Goal: Transaction & Acquisition: Book appointment/travel/reservation

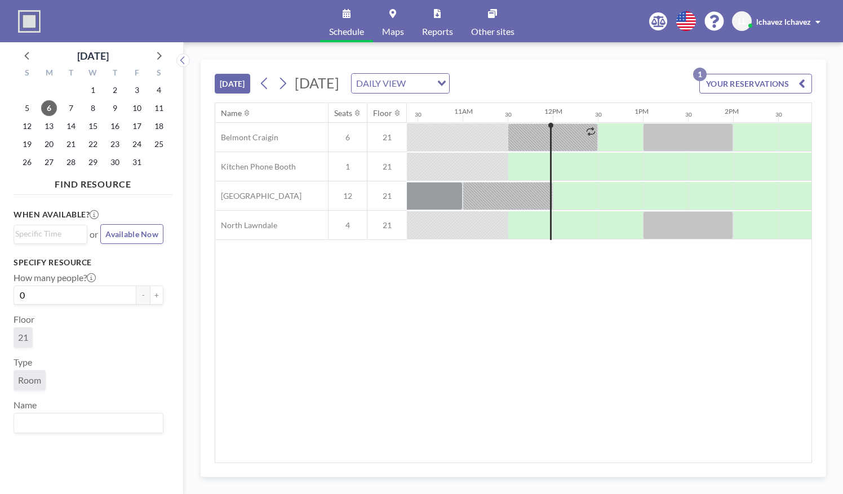
scroll to position [0, 991]
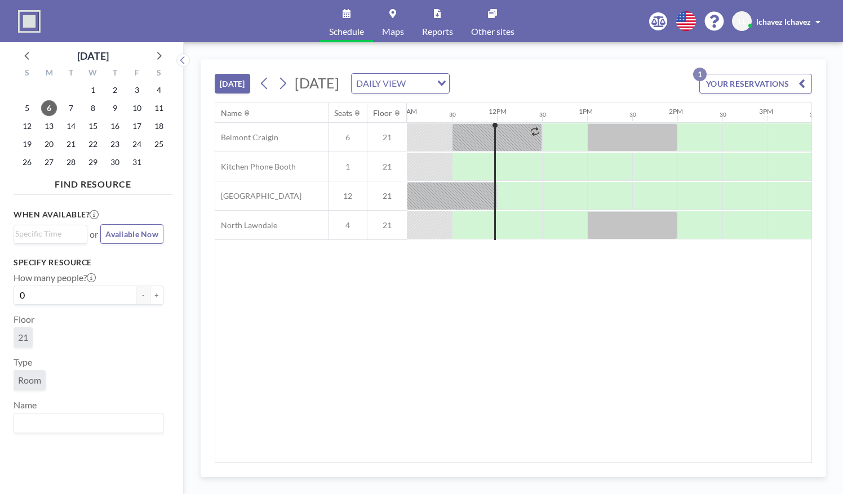
click at [261, 73] on div "[DATE] DAILY VIEW Loading..." at bounding box center [353, 83] width 194 height 20
click at [262, 78] on icon at bounding box center [264, 83] width 11 height 17
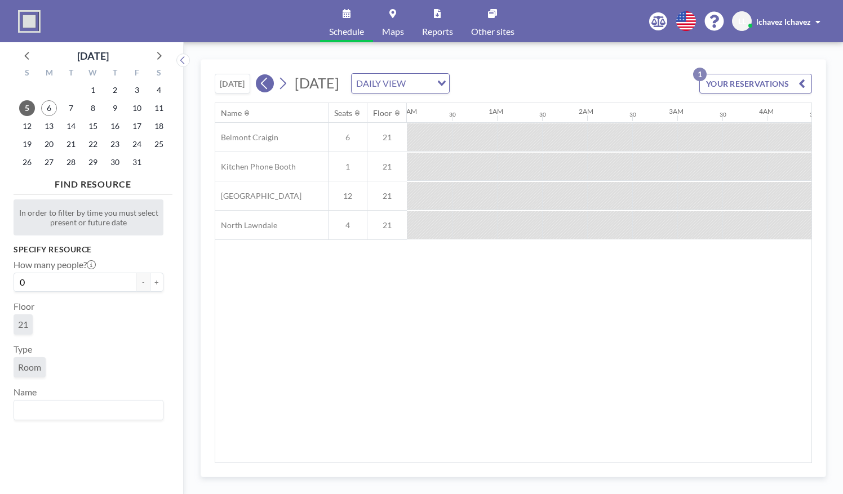
scroll to position [0, 448]
click at [262, 78] on icon at bounding box center [264, 83] width 11 height 17
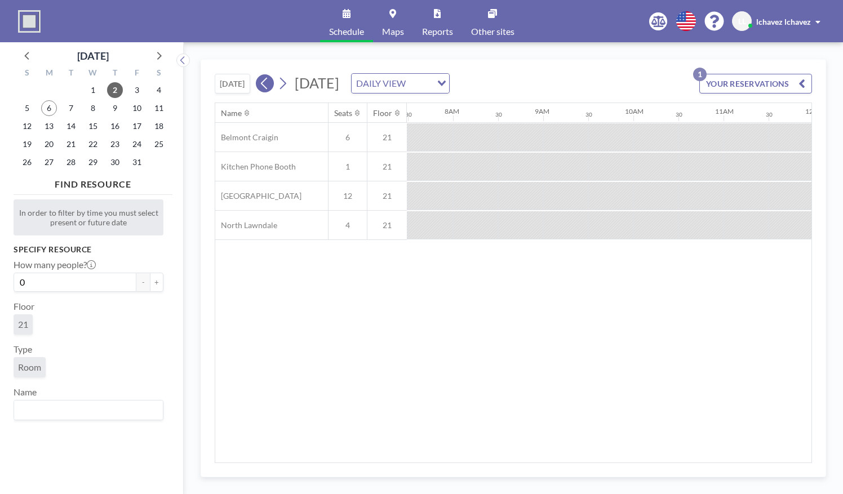
click at [262, 78] on icon at bounding box center [264, 83] width 11 height 17
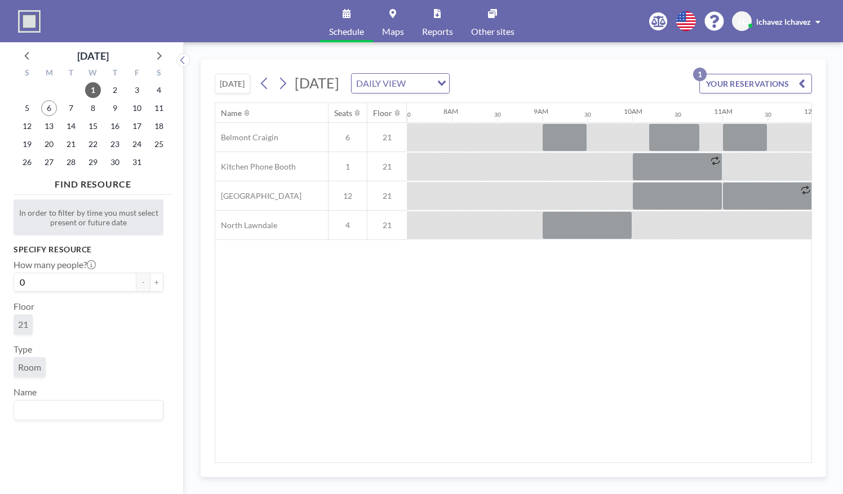
click at [239, 77] on button "[DATE]" at bounding box center [232, 84] width 35 height 20
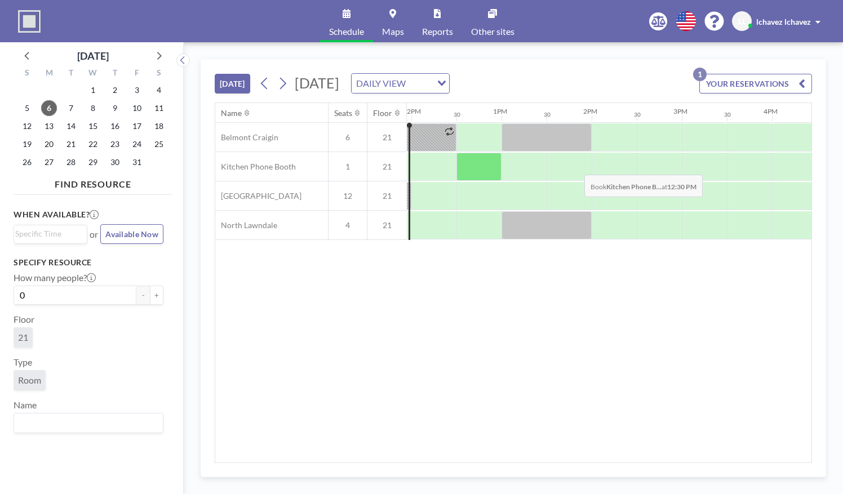
scroll to position [0, 1081]
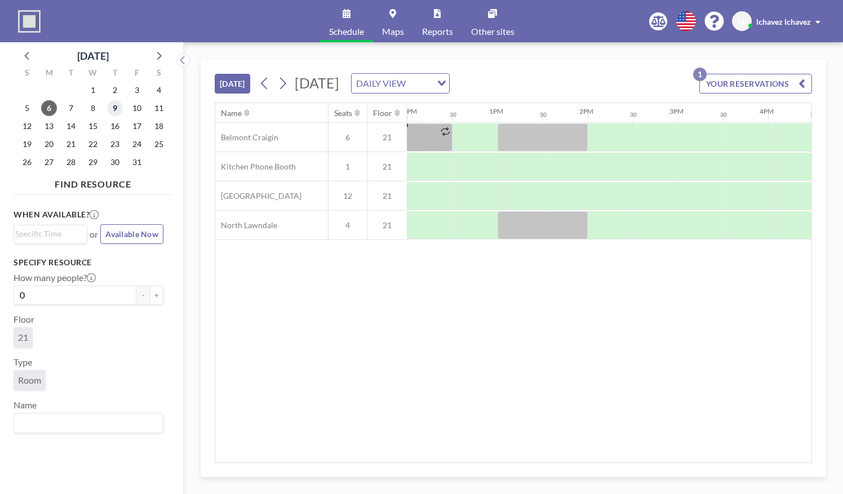
click at [118, 106] on span "9" at bounding box center [115, 108] width 16 height 16
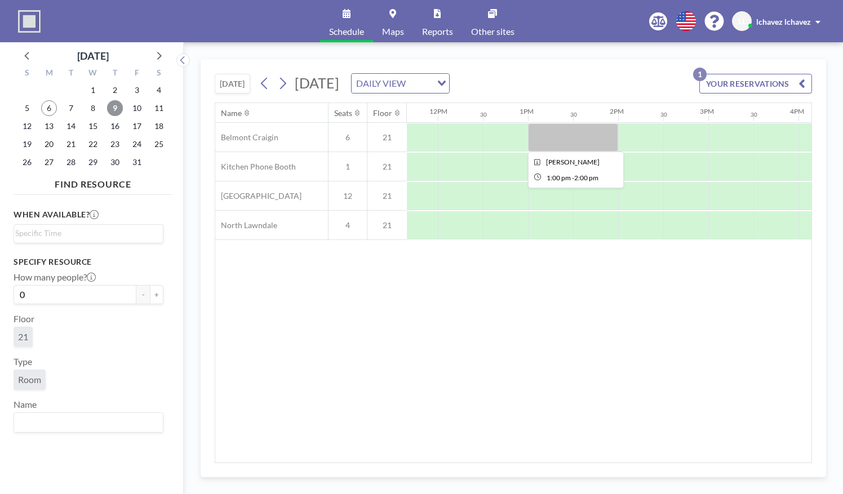
scroll to position [0, 1136]
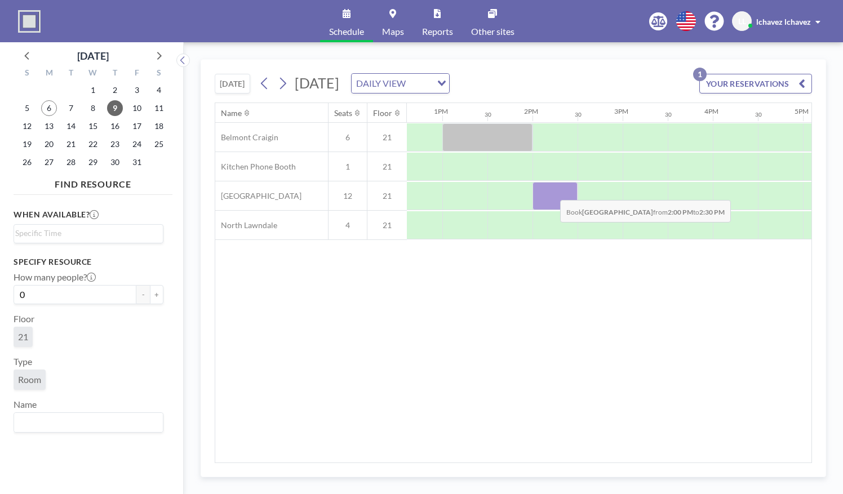
click at [551, 190] on div at bounding box center [554, 196] width 45 height 28
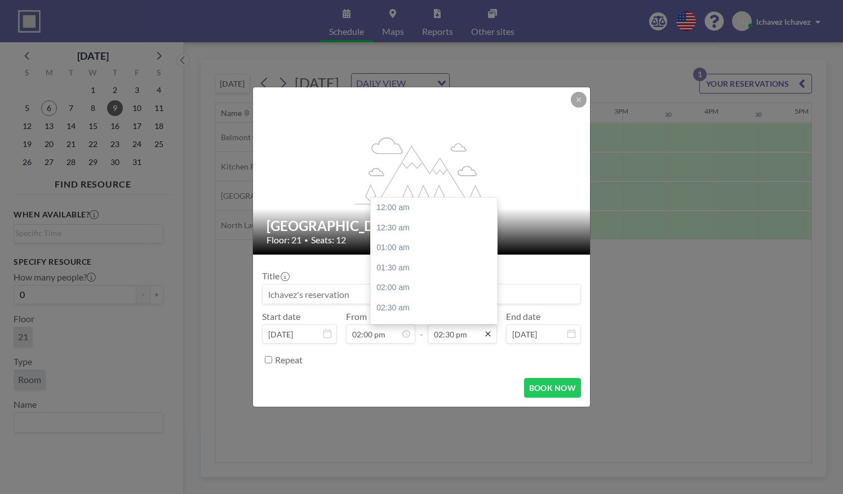
scroll to position [581, 0]
click at [461, 225] on div "03:00 pm" at bounding box center [437, 228] width 132 height 20
type input "03:00 pm"
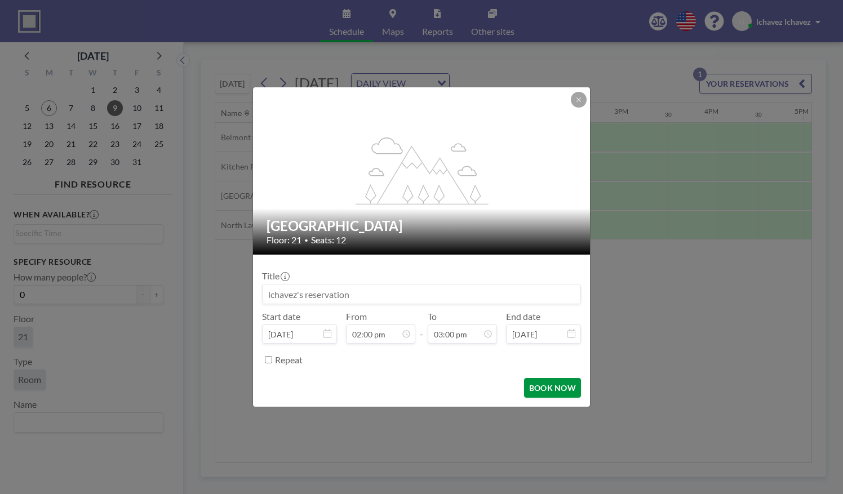
click at [541, 383] on button "BOOK NOW" at bounding box center [552, 388] width 57 height 20
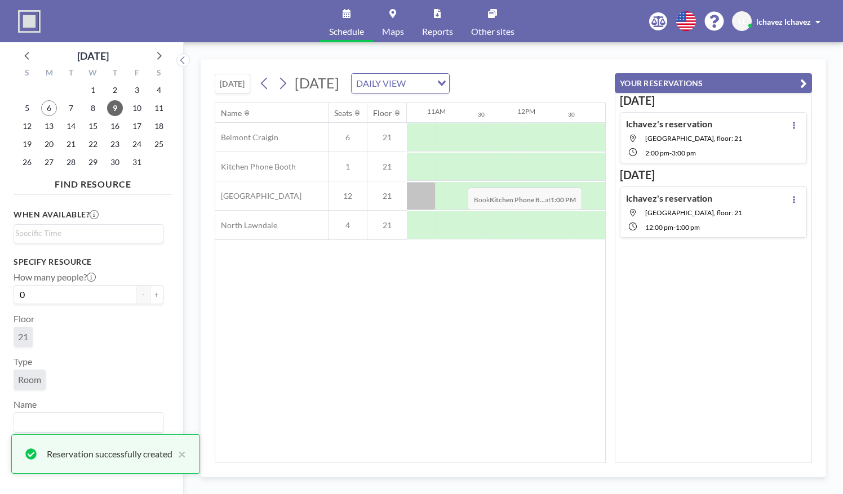
scroll to position [0, 960]
click at [94, 107] on span "8" at bounding box center [93, 108] width 16 height 16
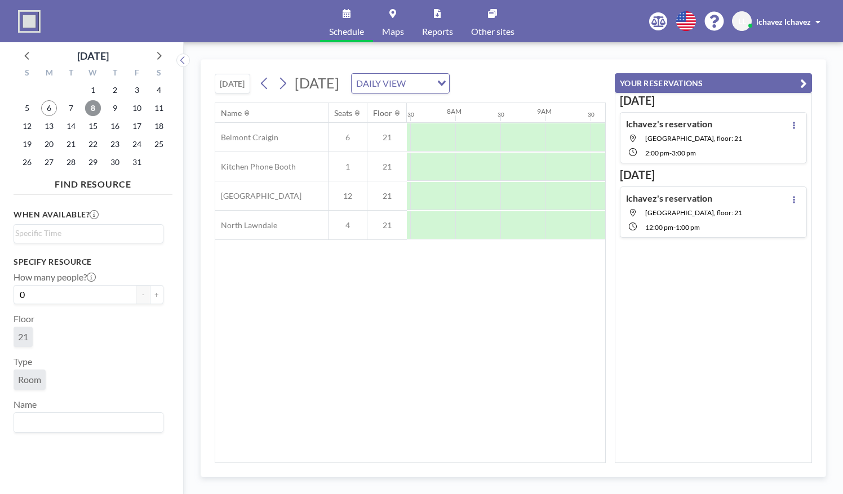
scroll to position [0, 676]
click at [801, 82] on icon "button" at bounding box center [803, 84] width 7 height 14
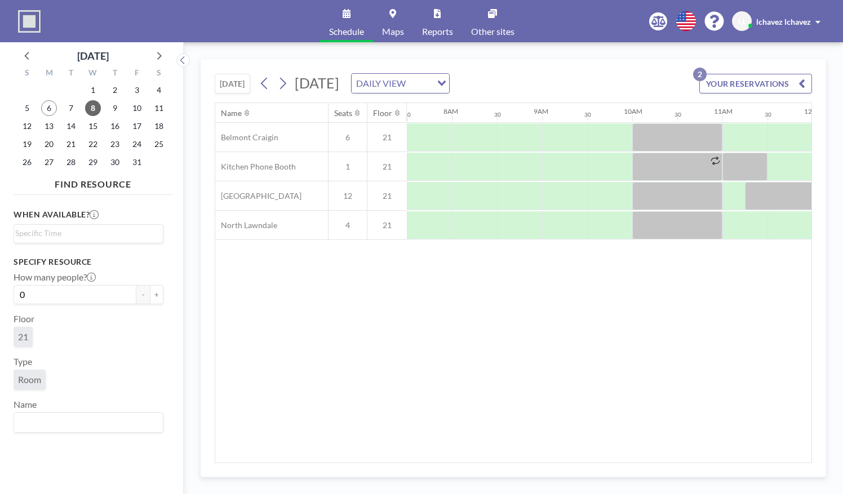
click at [224, 85] on button "[DATE]" at bounding box center [232, 84] width 35 height 20
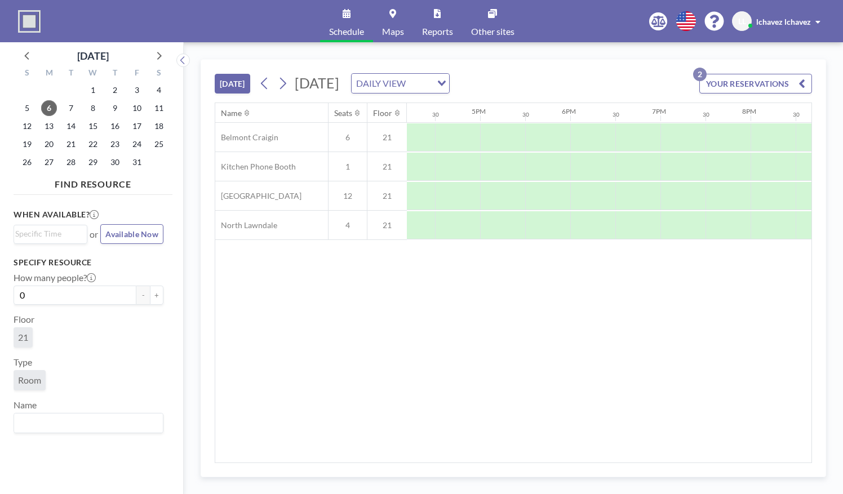
scroll to position [0, 1463]
